Goal: Find specific page/section: Find specific page/section

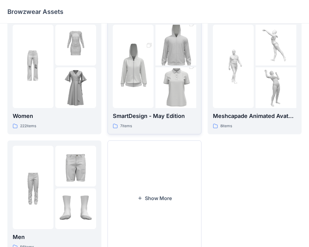
scroll to position [139, 0]
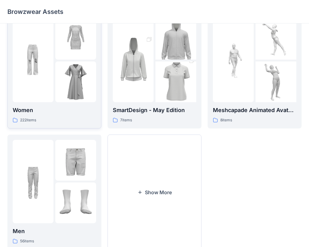
click at [69, 100] on img at bounding box center [75, 81] width 41 height 41
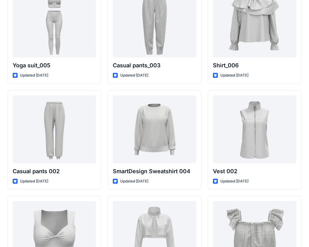
scroll to position [2585, 0]
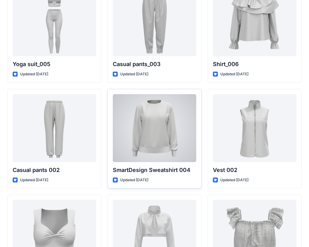
click at [143, 114] on div at bounding box center [154, 128] width 83 height 68
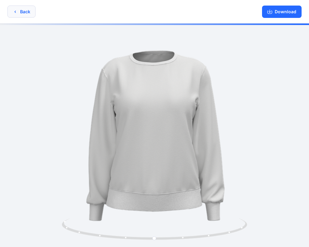
click at [22, 15] on button "Back" at bounding box center [21, 12] width 28 height 12
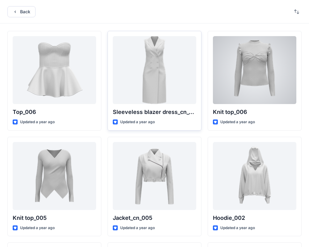
scroll to position [2, 0]
